Goal: Task Accomplishment & Management: Use online tool/utility

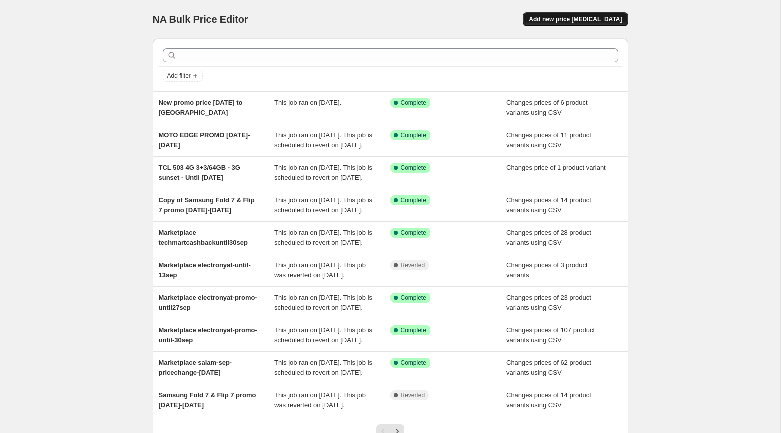
click at [560, 23] on span "Add new price [MEDICAL_DATA]" at bounding box center [575, 19] width 93 height 8
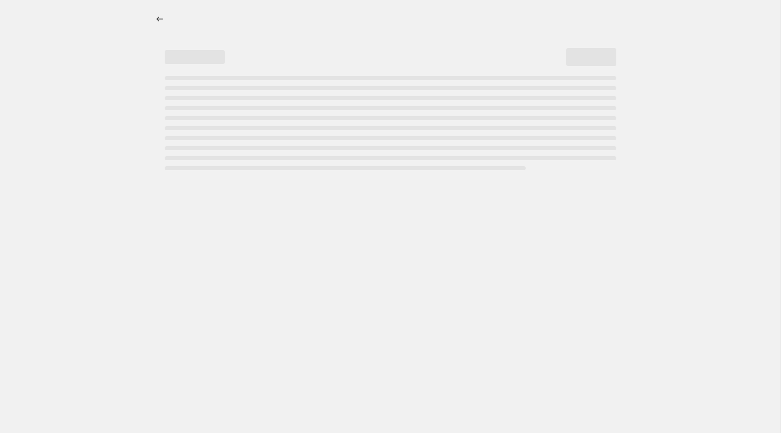
select select "percentage"
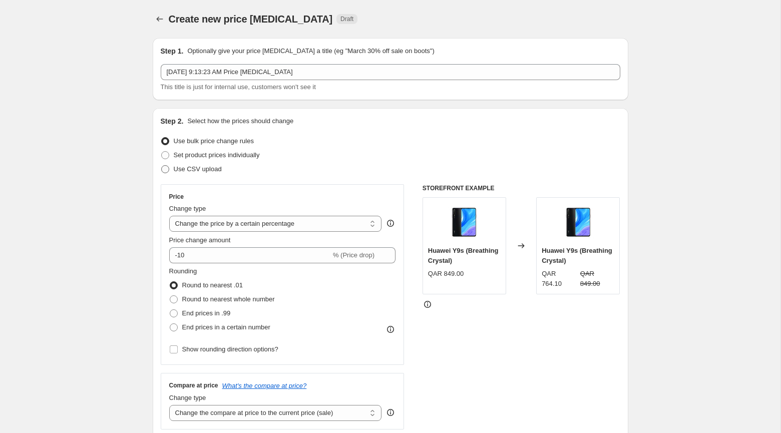
click at [205, 171] on span "Use CSV upload" at bounding box center [198, 169] width 48 height 8
click at [162, 166] on input "Use CSV upload" at bounding box center [161, 165] width 1 height 1
radio input "true"
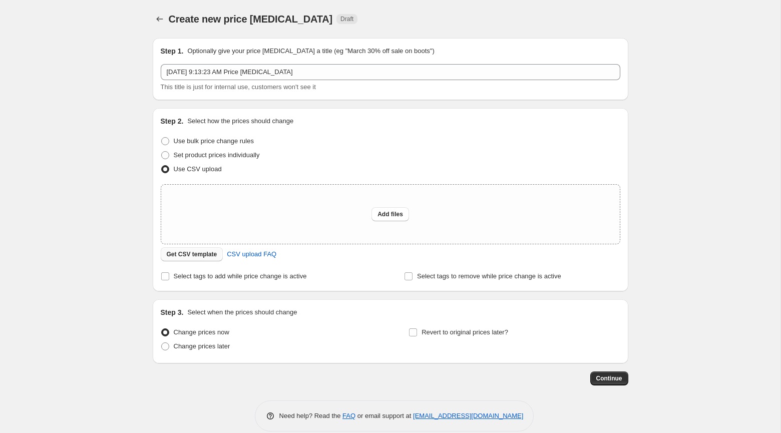
click at [195, 255] on span "Get CSV template" at bounding box center [192, 254] width 51 height 8
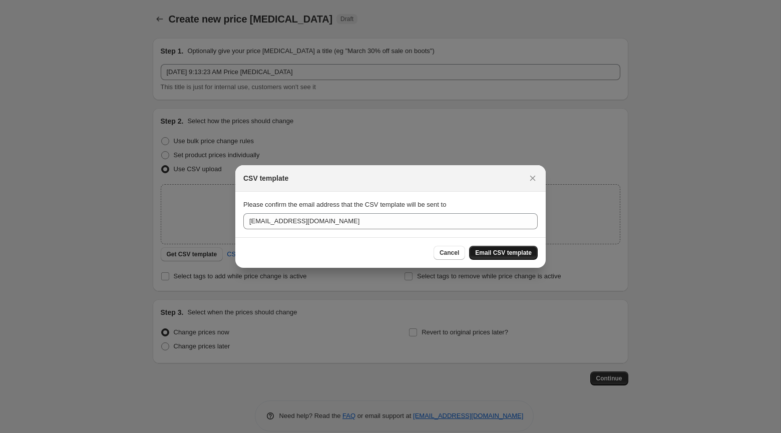
click at [484, 256] on span "Email CSV template" at bounding box center [503, 253] width 57 height 8
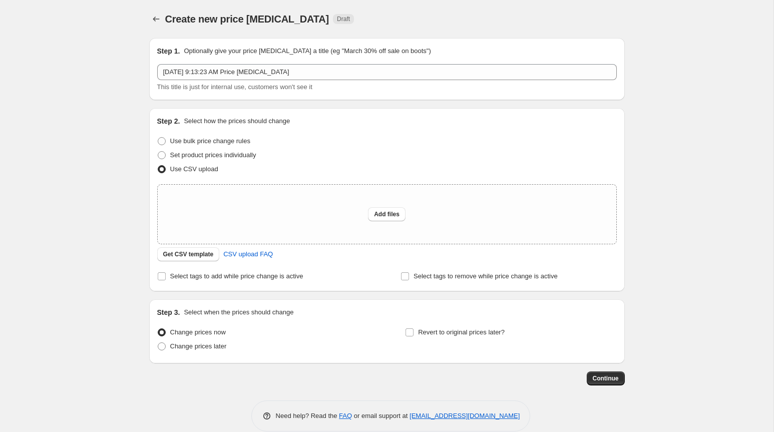
click at [471, 303] on div "Step 3. Select when the prices should change Change prices now Change prices la…" at bounding box center [386, 331] width 475 height 64
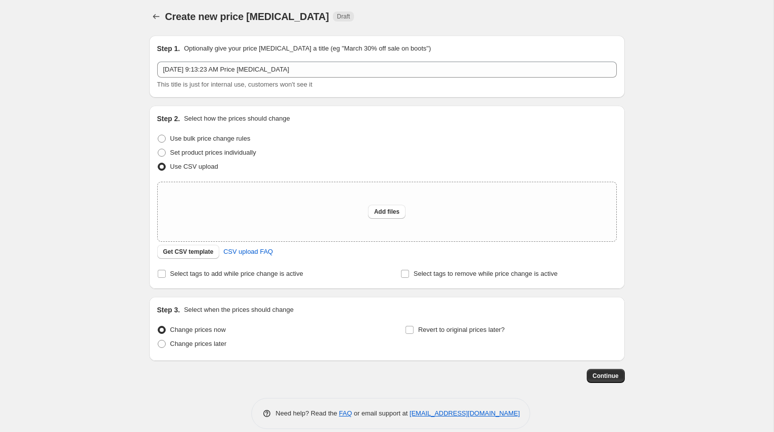
click at [359, 35] on div "Create new price [MEDICAL_DATA]. This page is ready Create new price [MEDICAL_D…" at bounding box center [386, 16] width 475 height 38
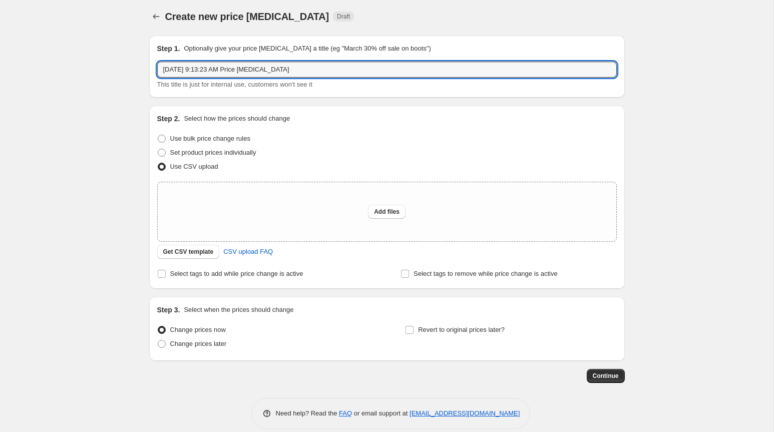
drag, startPoint x: 350, startPoint y: 77, endPoint x: 126, endPoint y: 63, distance: 224.2
click at [126, 63] on div "Create new price [MEDICAL_DATA]. This page is ready Create new price [MEDICAL_D…" at bounding box center [386, 220] width 773 height 446
paste input "Cashback offer [DATE] to [DATE]"
click at [235, 68] on input "Cashback offer [DATE] to [DATE]" at bounding box center [386, 70] width 459 height 16
click at [285, 70] on input "Cashback offer [DATE] to [DATE]" at bounding box center [386, 70] width 459 height 16
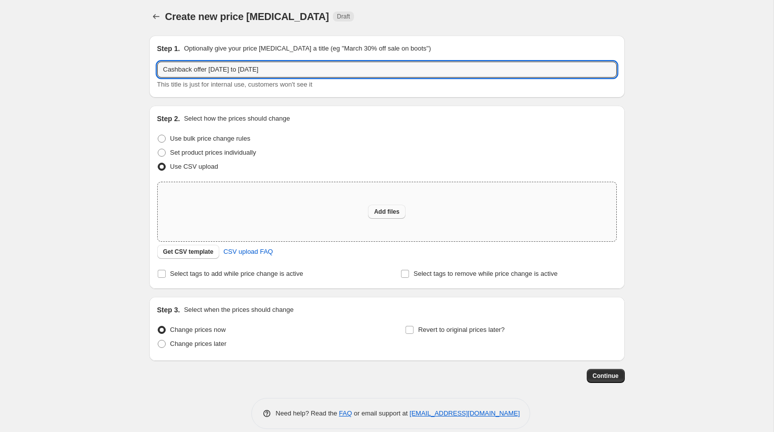
type input "Cashback offer [DATE] to [DATE]"
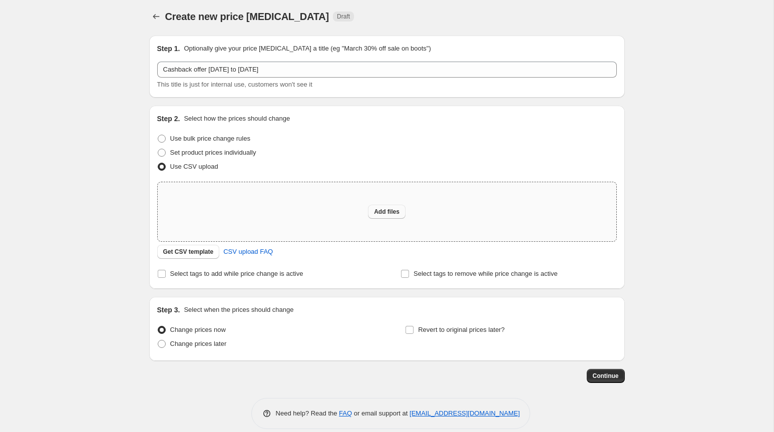
click at [386, 205] on button "Add files" at bounding box center [387, 212] width 38 height 14
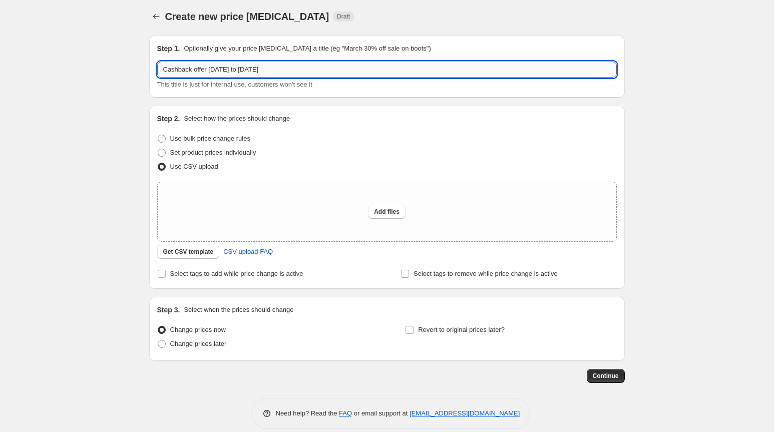
click at [295, 62] on input "Cashback offer [DATE] to [DATE]" at bounding box center [386, 70] width 459 height 16
click at [377, 204] on div "Add files" at bounding box center [387, 211] width 458 height 59
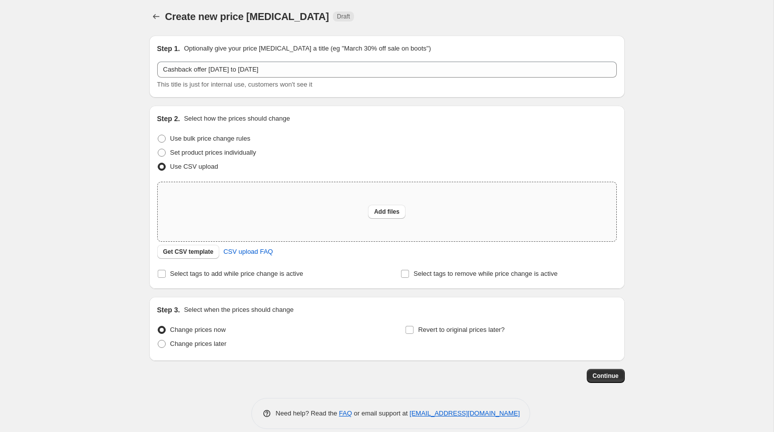
type input "C:\fakepath\Cashback offer [DATE] to [DATE].csv"
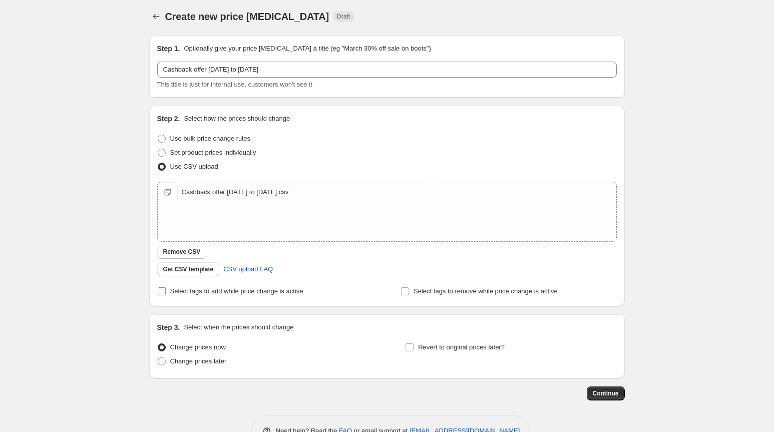
click at [215, 291] on span "Select tags to add while price change is active" at bounding box center [236, 291] width 133 height 8
click at [166, 291] on input "Select tags to add while price change is active" at bounding box center [162, 291] width 8 height 8
checkbox input "true"
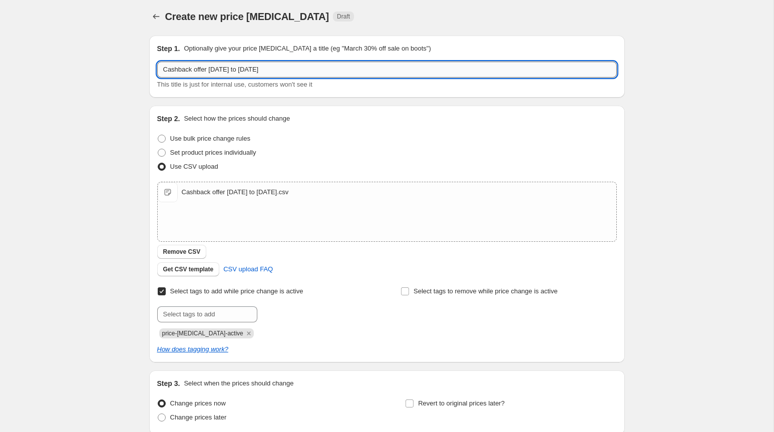
click at [161, 68] on input "Cashback offer [DATE] to [DATE]" at bounding box center [386, 70] width 459 height 16
click at [352, 69] on input "huawei Cashback offer [DATE] to [DATE]" at bounding box center [386, 70] width 459 height 16
type input "huawei Cashback offer [DATE] to [DATE]"
click at [206, 318] on input "text" at bounding box center [207, 314] width 100 height 16
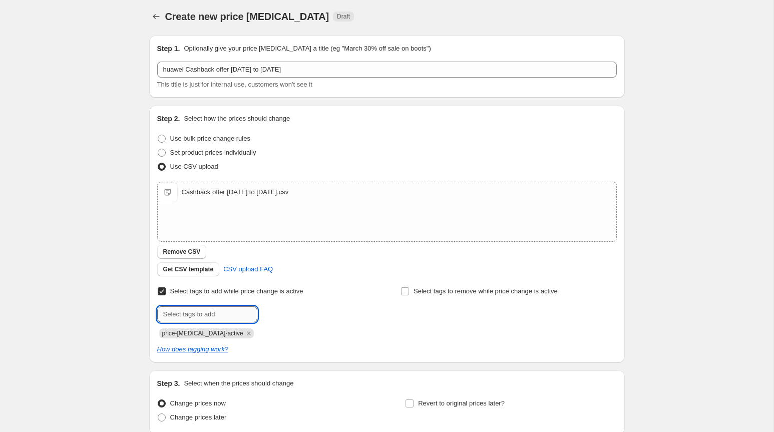
paste input "huawei Cashback offer [DATE] to [DATE]"
type input "huawei Cashback offer [DATE] to [DATE]"
click at [311, 310] on span "huawei Cashb..." at bounding box center [302, 313] width 46 height 7
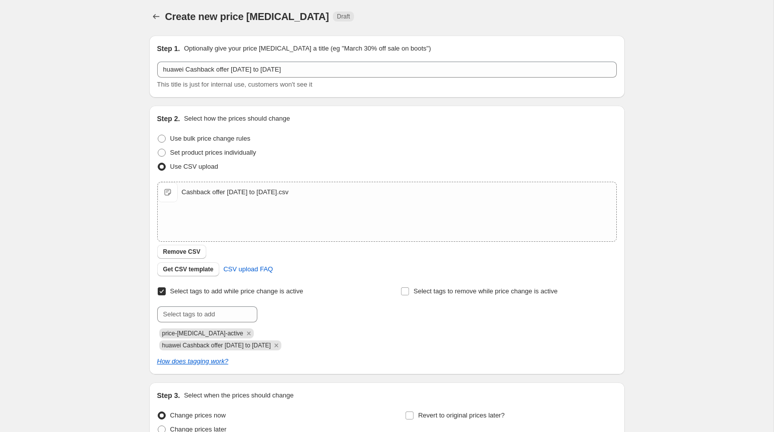
scroll to position [100, 0]
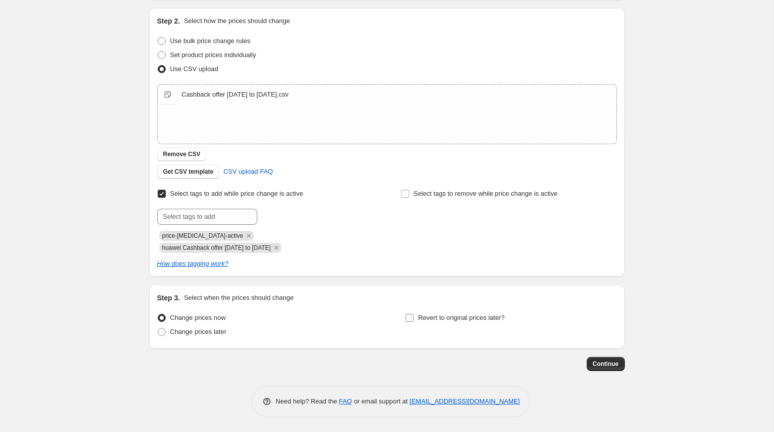
click at [415, 318] on label "Revert to original prices later?" at bounding box center [455, 318] width 100 height 14
click at [413, 318] on input "Revert to original prices later?" at bounding box center [409, 318] width 8 height 8
checkbox input "true"
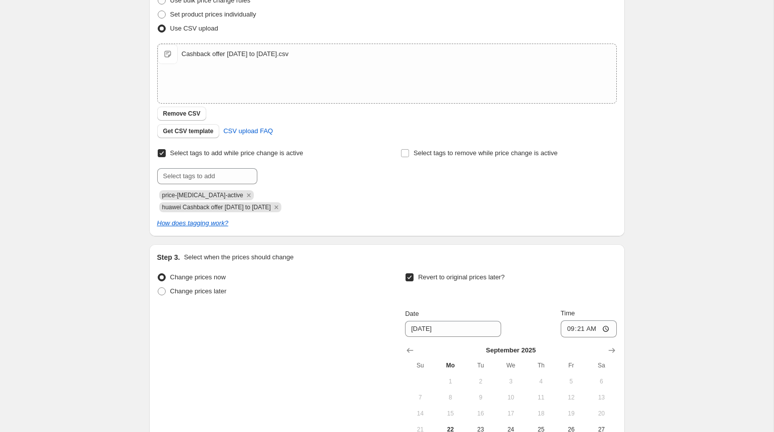
scroll to position [143, 0]
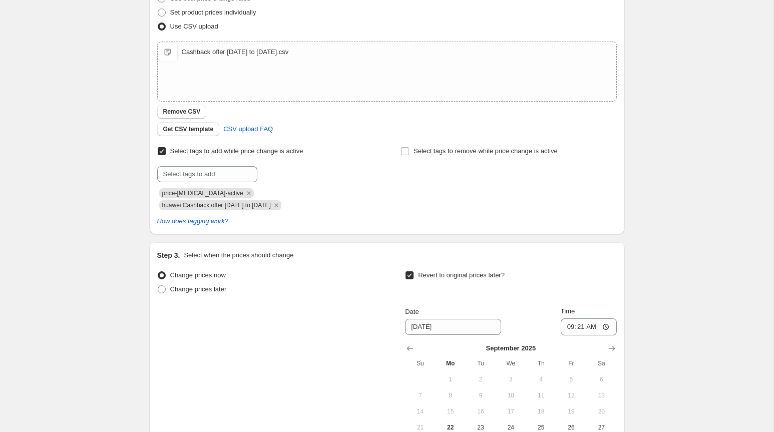
click at [618, 352] on div "Step 3. Select when the prices should change Change prices now Change prices la…" at bounding box center [386, 359] width 475 height 235
click at [615, 350] on icon "Show next month, October 2025" at bounding box center [612, 348] width 10 height 10
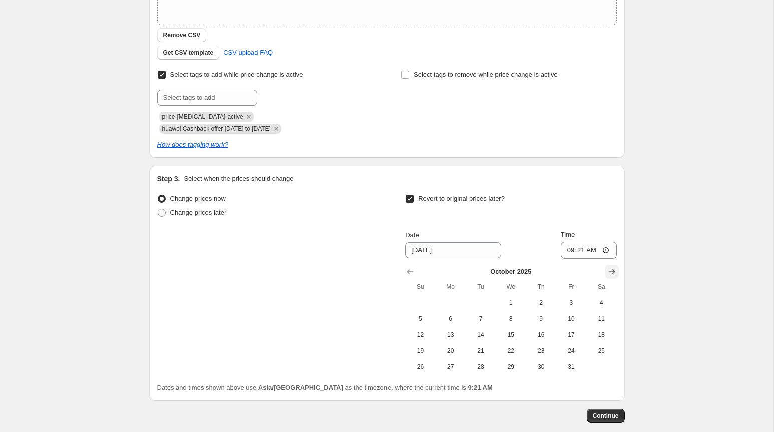
scroll to position [222, 0]
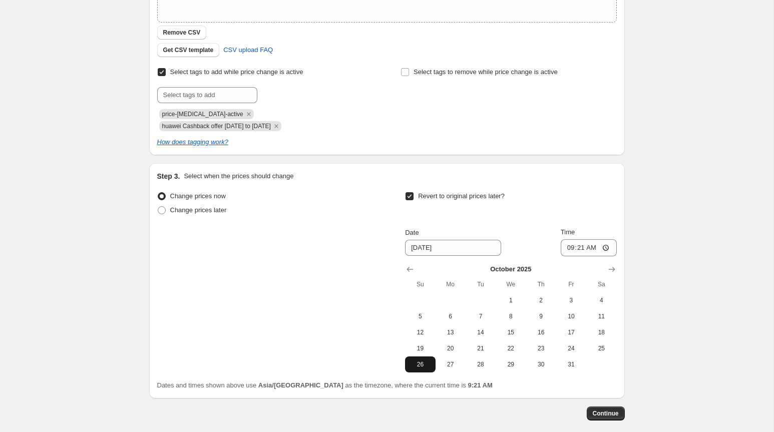
click at [421, 367] on span "26" at bounding box center [420, 364] width 22 height 8
type input "[DATE]"
click at [564, 250] on input "09:21" at bounding box center [589, 247] width 56 height 17
type input "00:00"
click at [604, 408] on button "Continue" at bounding box center [606, 413] width 38 height 14
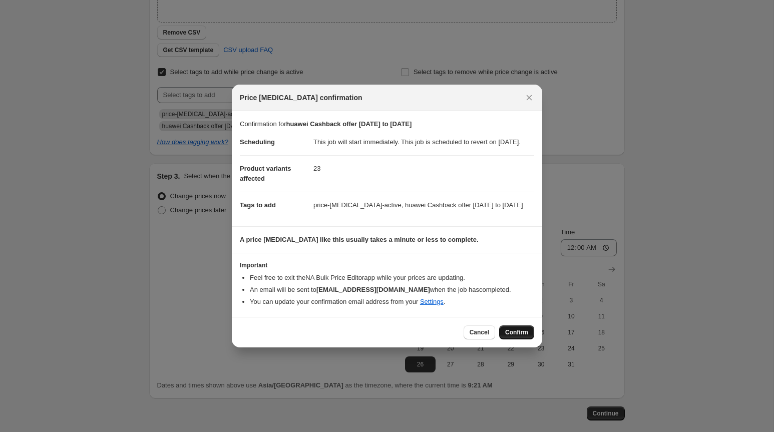
click at [524, 339] on button "Confirm" at bounding box center [516, 332] width 35 height 14
